Goal: Task Accomplishment & Management: Use online tool/utility

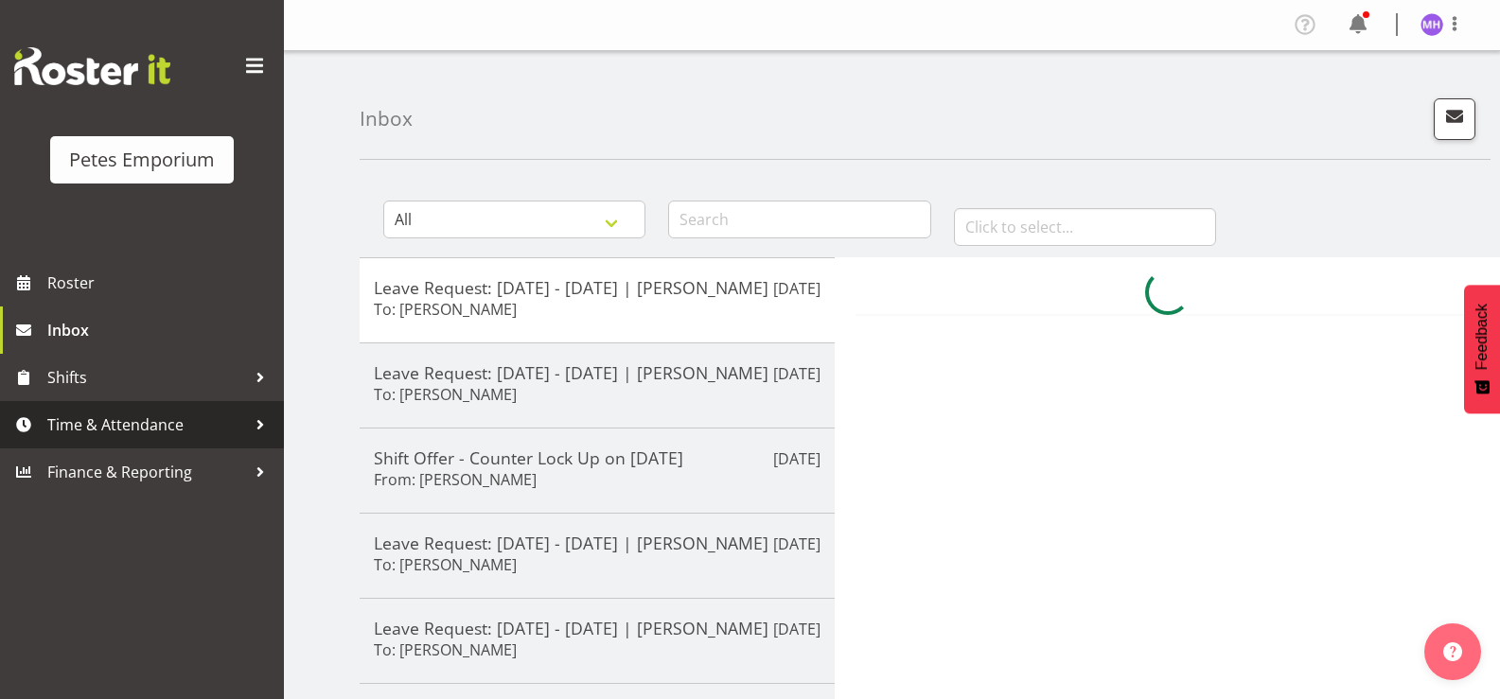
click at [184, 425] on span "Time & Attendance" at bounding box center [146, 425] width 199 height 28
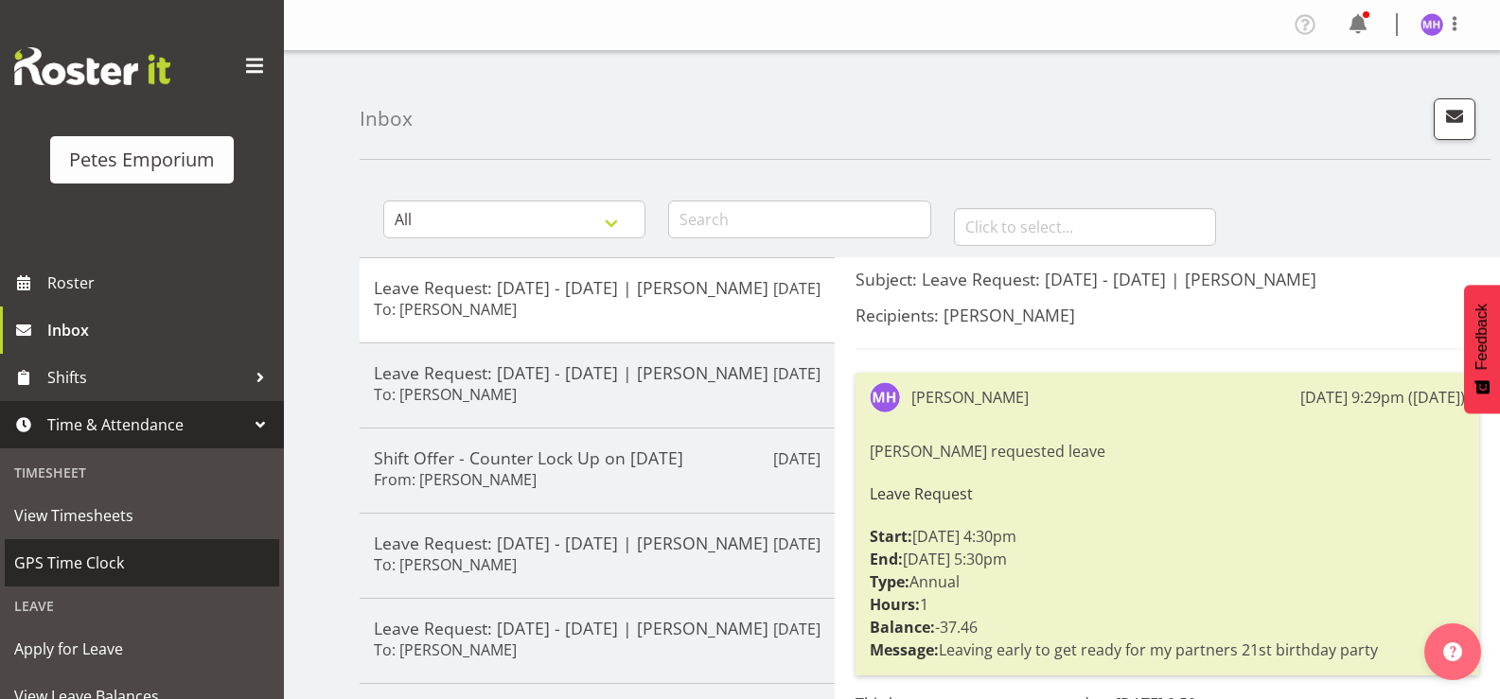
click at [178, 572] on span "GPS Time Clock" at bounding box center [141, 563] width 255 height 28
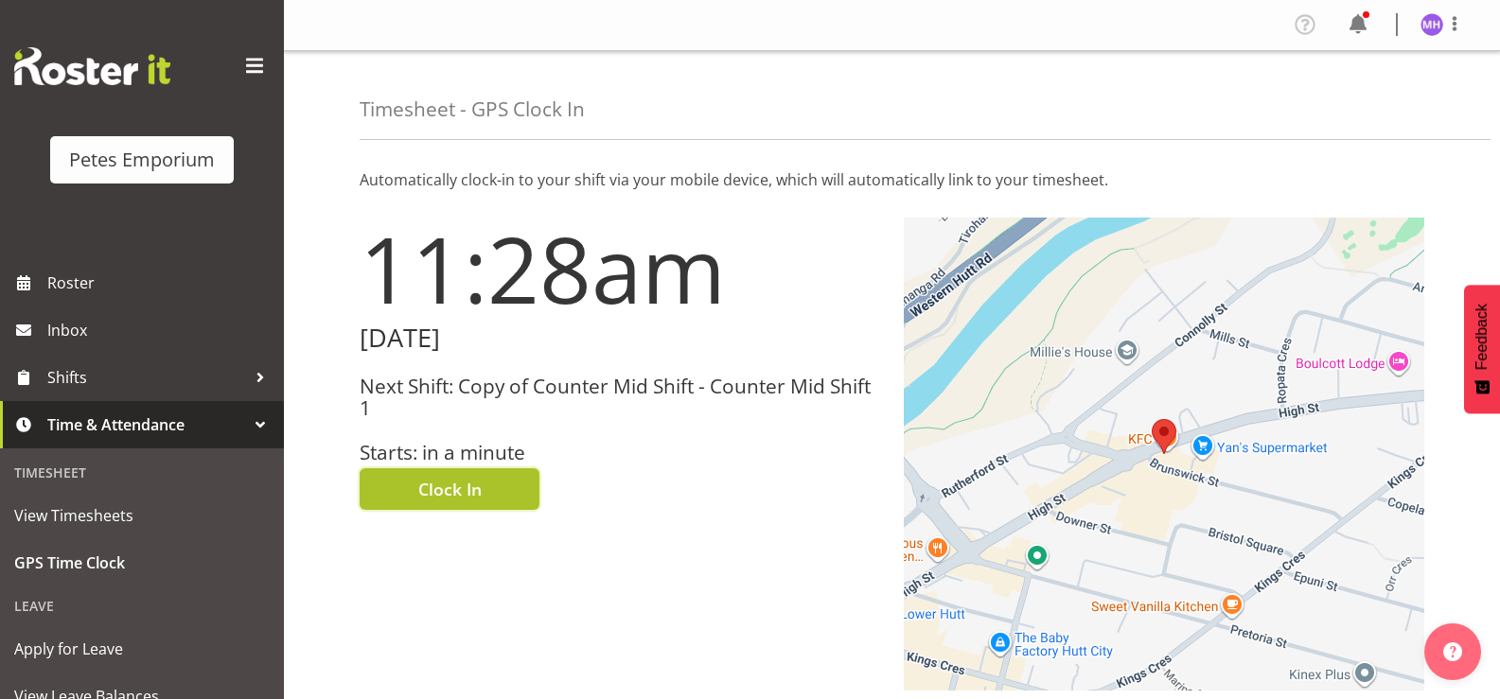
click at [472, 489] on span "Clock In" at bounding box center [449, 489] width 63 height 25
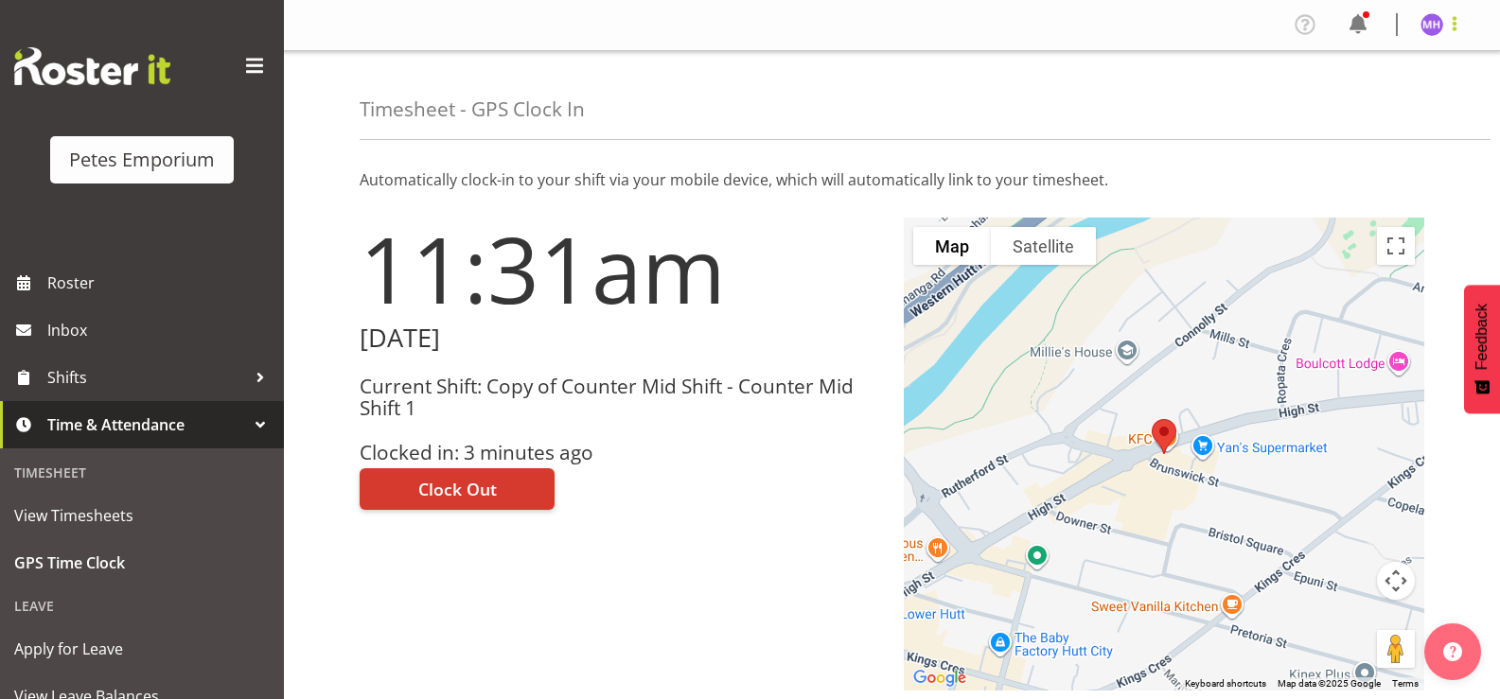
click at [1444, 21] on span at bounding box center [1454, 23] width 23 height 23
click at [1371, 101] on link "Log Out" at bounding box center [1375, 99] width 182 height 34
